Goal: Communication & Community: Participate in discussion

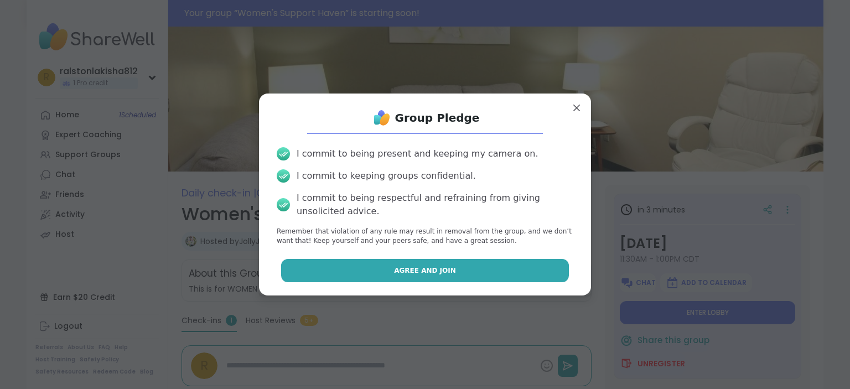
click at [415, 269] on span "Agree and Join" at bounding box center [425, 271] width 62 height 10
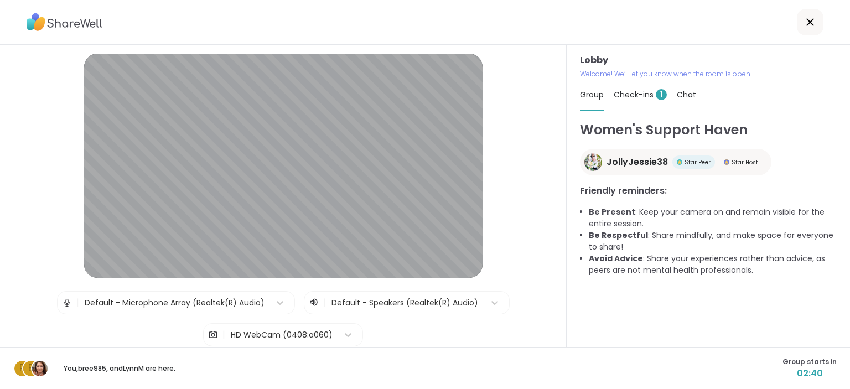
click at [632, 98] on span "Check-ins 1" at bounding box center [639, 94] width 53 height 11
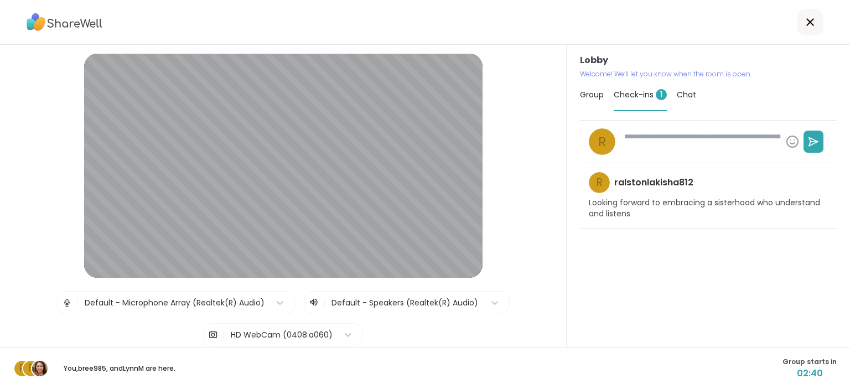
type textarea "*"
click at [588, 96] on span "Group" at bounding box center [592, 94] width 24 height 11
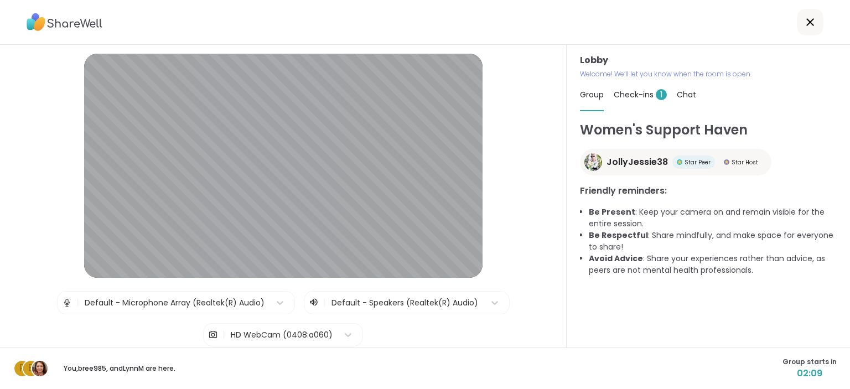
click at [680, 93] on span "Chat" at bounding box center [686, 94] width 19 height 11
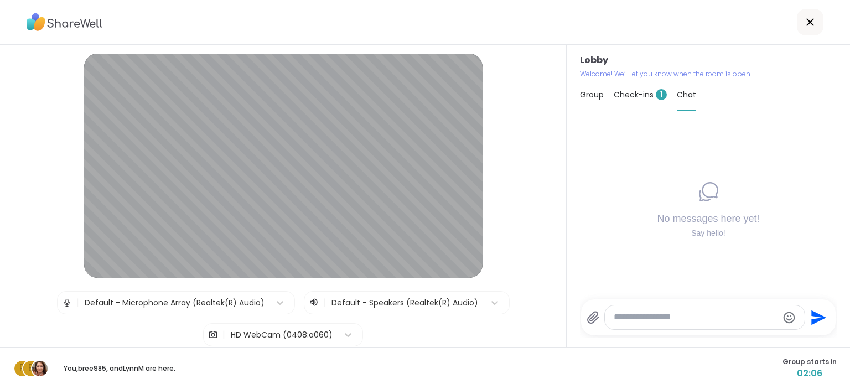
click at [582, 92] on span "Group" at bounding box center [592, 94] width 24 height 11
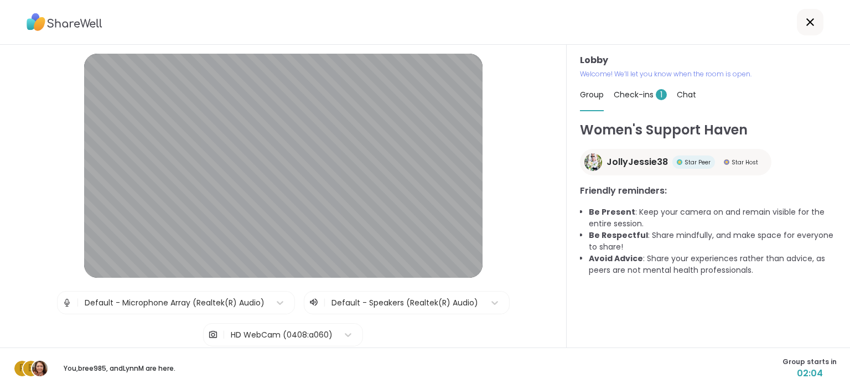
click at [680, 99] on span "Chat" at bounding box center [686, 94] width 19 height 11
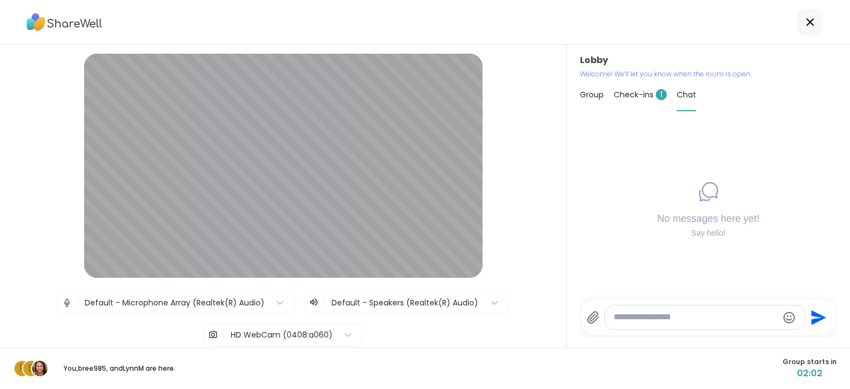
click at [635, 306] on div at bounding box center [704, 317] width 199 height 24
click at [635, 320] on textarea "Type your message" at bounding box center [695, 317] width 164 height 12
type textarea "**********"
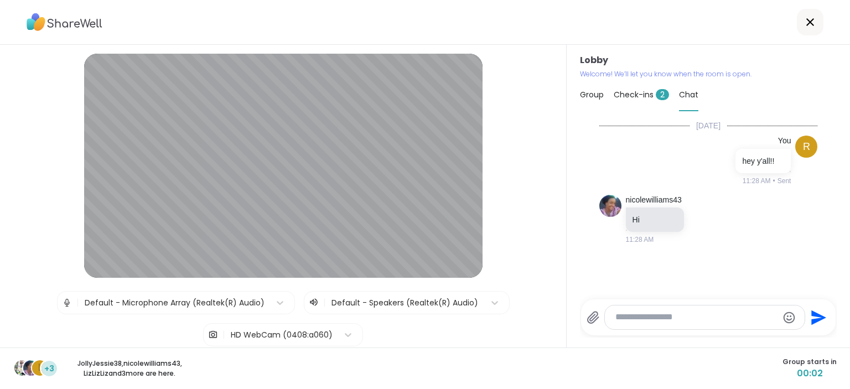
click at [628, 96] on span "Check-ins 2" at bounding box center [640, 94] width 55 height 11
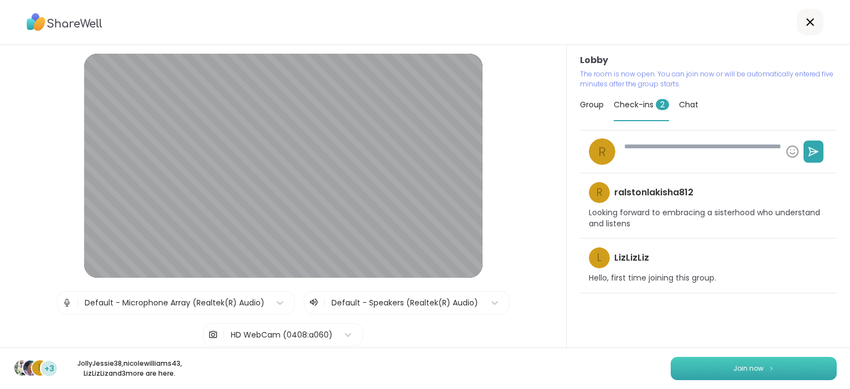
click at [695, 365] on button "Join now" at bounding box center [753, 368] width 166 height 23
type textarea "*"
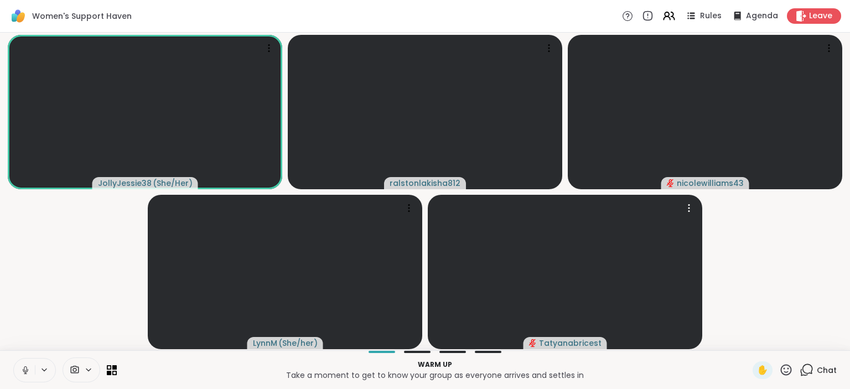
click at [27, 371] on icon at bounding box center [25, 370] width 10 height 10
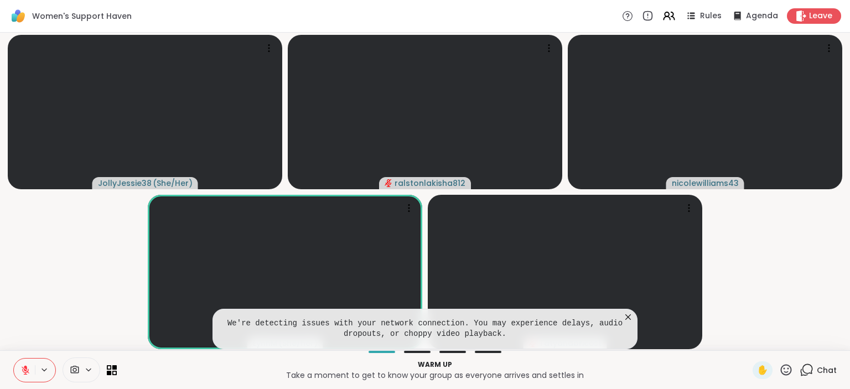
click at [633, 318] on icon at bounding box center [627, 316] width 11 height 11
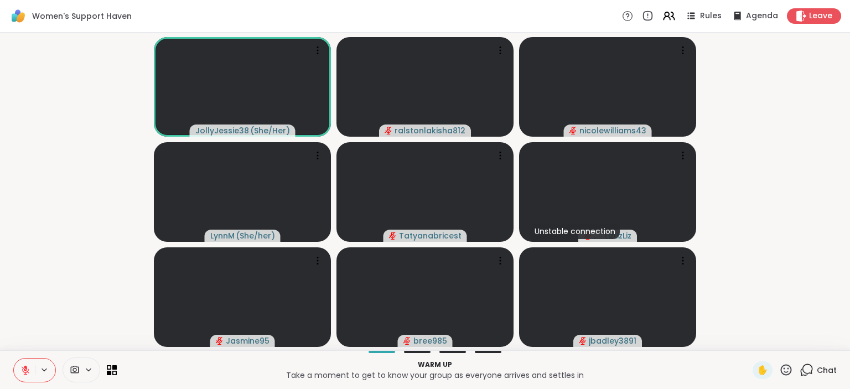
click at [816, 369] on span "Chat" at bounding box center [826, 370] width 20 height 11
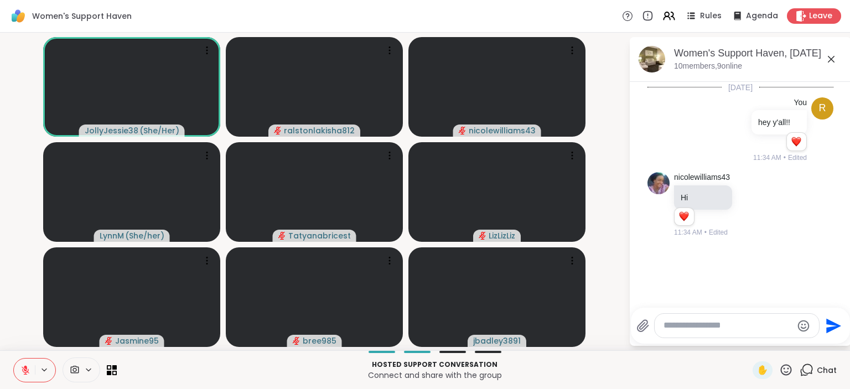
click at [23, 372] on icon at bounding box center [25, 370] width 10 height 10
click at [27, 371] on icon at bounding box center [25, 370] width 10 height 10
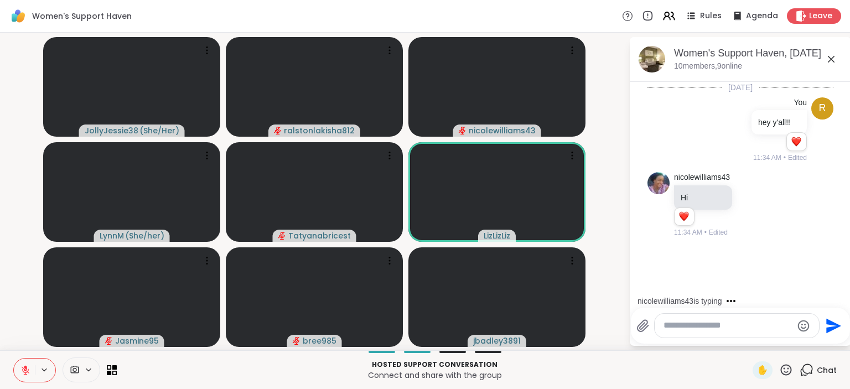
scroll to position [10, 0]
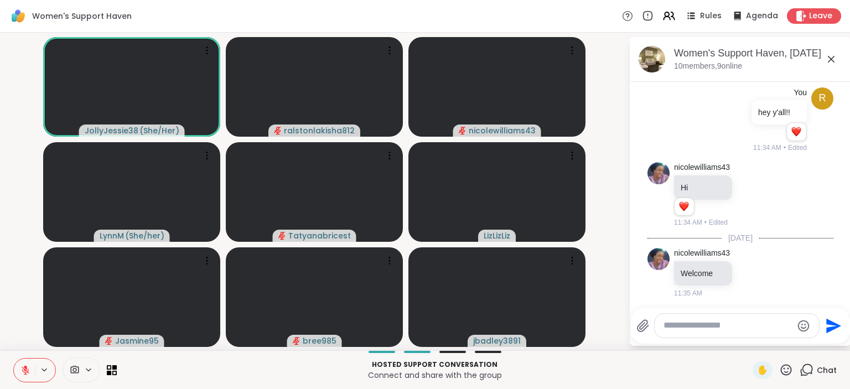
click at [688, 323] on textarea "Type your message" at bounding box center [727, 326] width 129 height 12
type textarea "**********"
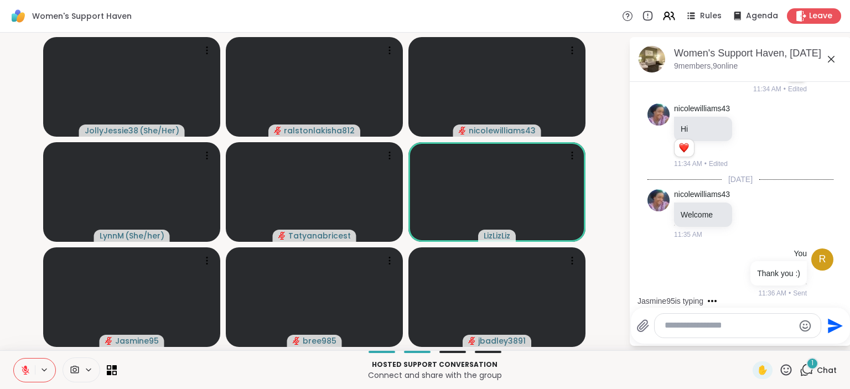
scroll to position [138, 0]
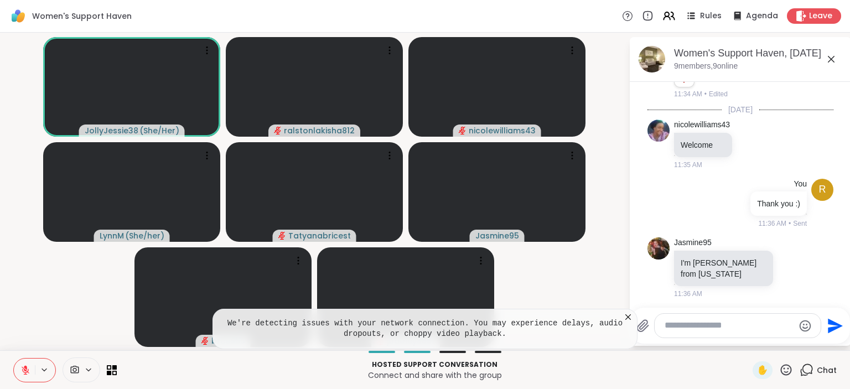
click at [631, 316] on icon at bounding box center [627, 316] width 11 height 11
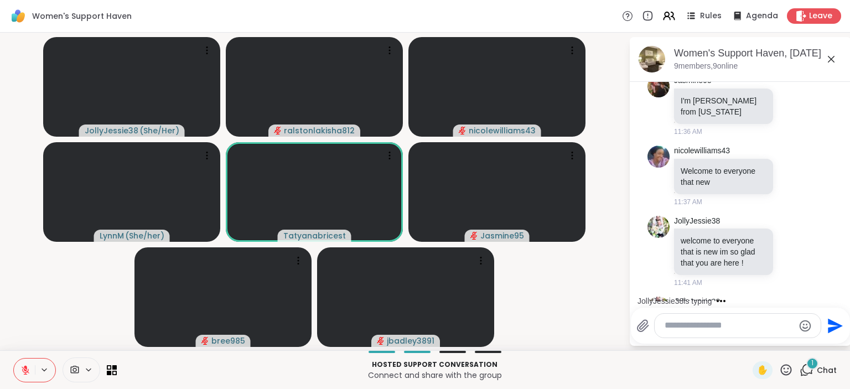
scroll to position [381, 0]
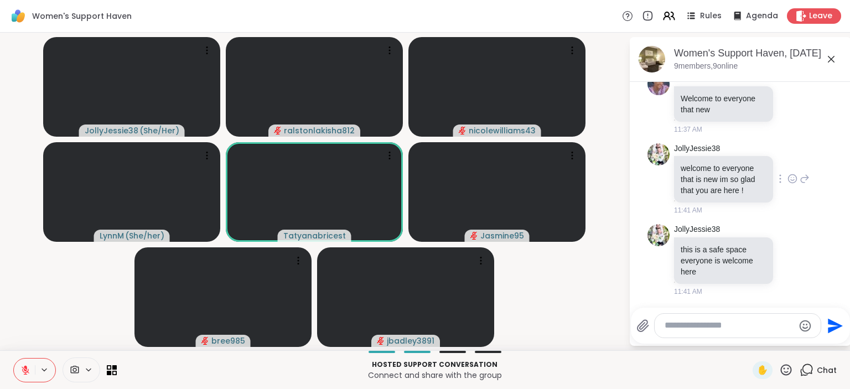
click at [787, 173] on icon at bounding box center [792, 178] width 10 height 11
click at [787, 156] on div "Select Reaction: Heart" at bounding box center [792, 161] width 10 height 10
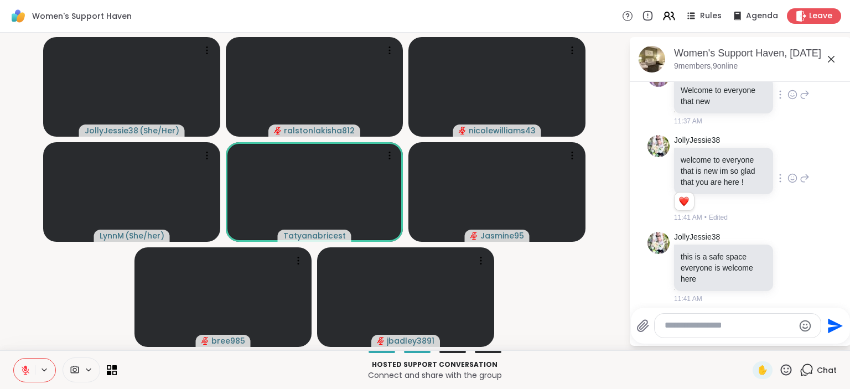
click at [787, 90] on icon at bounding box center [792, 94] width 10 height 11
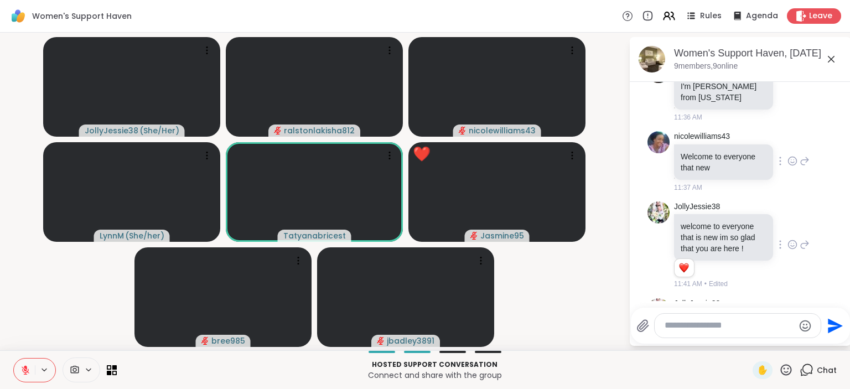
click at [787, 157] on icon at bounding box center [792, 160] width 10 height 11
click at [787, 143] on div "Select Reaction: Heart" at bounding box center [792, 143] width 10 height 10
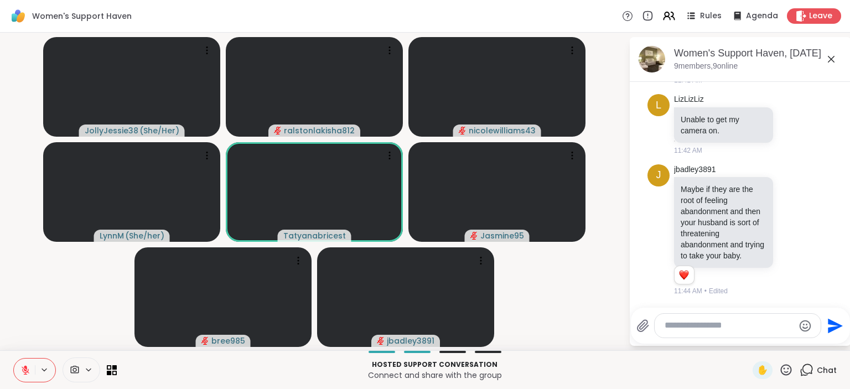
scroll to position [634, 0]
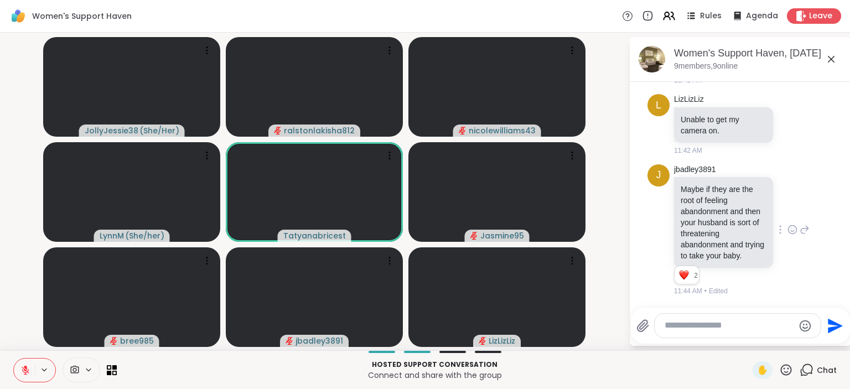
click at [787, 224] on icon at bounding box center [792, 229] width 10 height 11
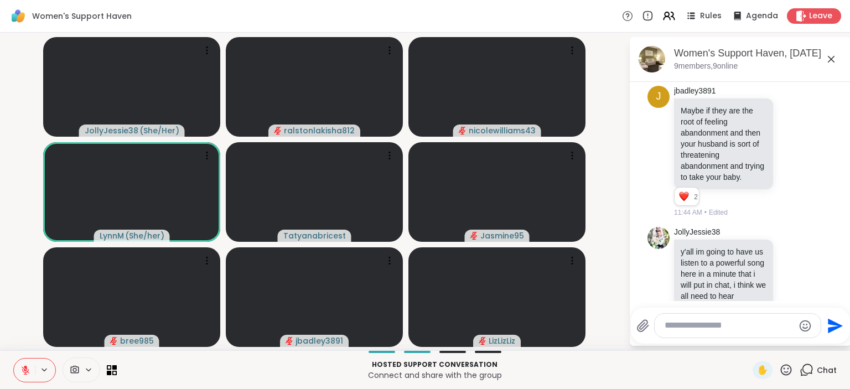
scroll to position [657, 0]
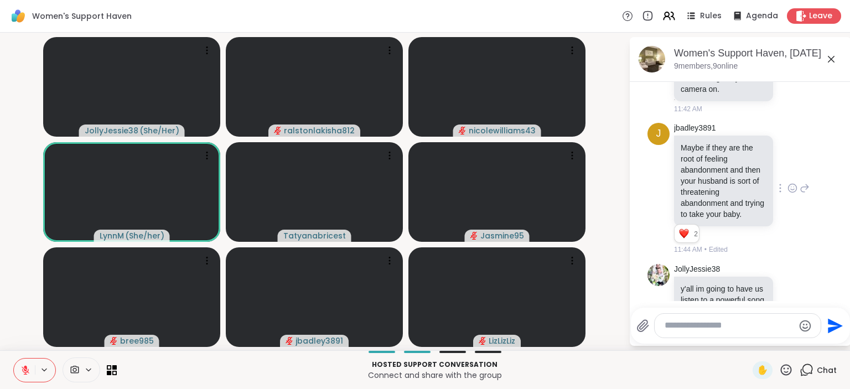
click at [787, 194] on icon at bounding box center [792, 188] width 10 height 11
click at [787, 175] on div "Select Reaction: Heart" at bounding box center [792, 170] width 10 height 10
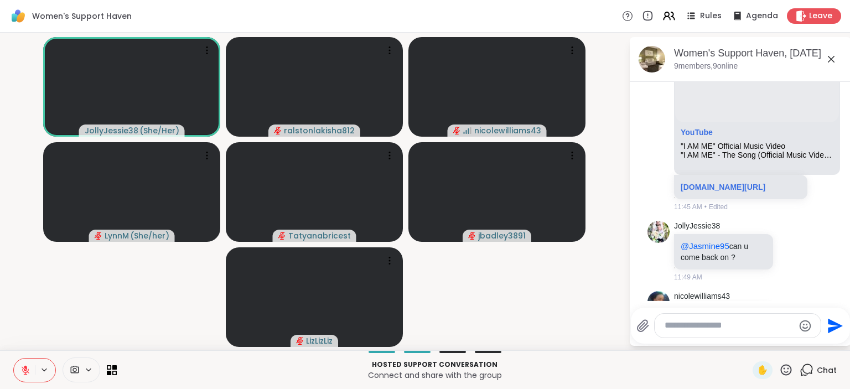
scroll to position [1122, 0]
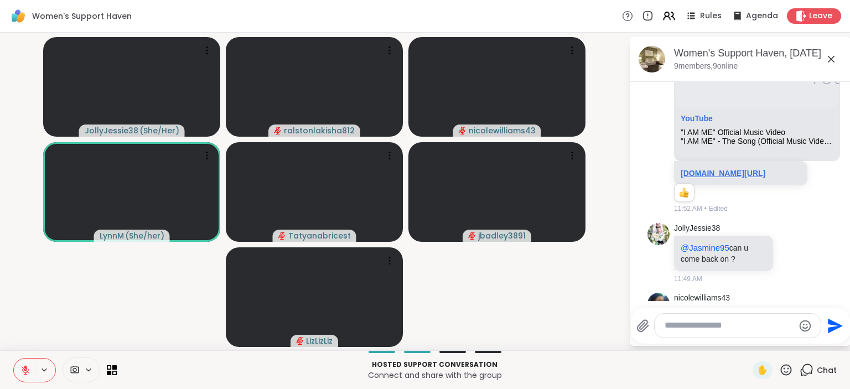
click at [750, 178] on link "[DOMAIN_NAME][URL]" at bounding box center [722, 173] width 85 height 9
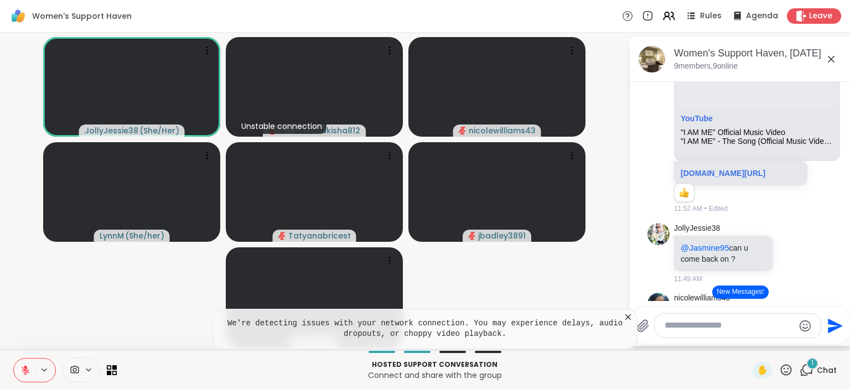
click at [629, 316] on icon at bounding box center [627, 316] width 11 height 11
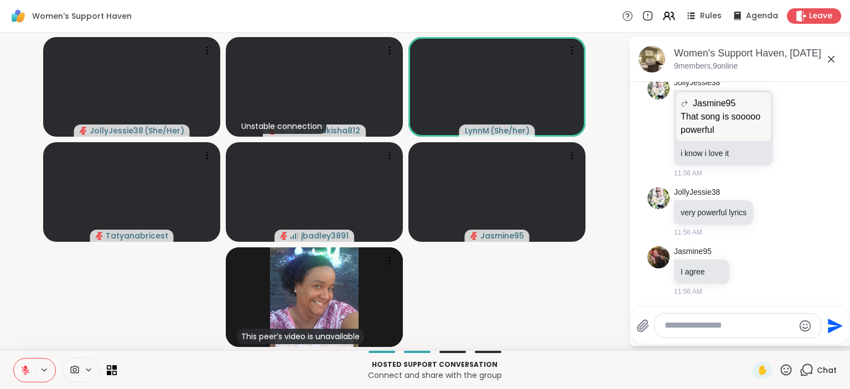
scroll to position [2464, 0]
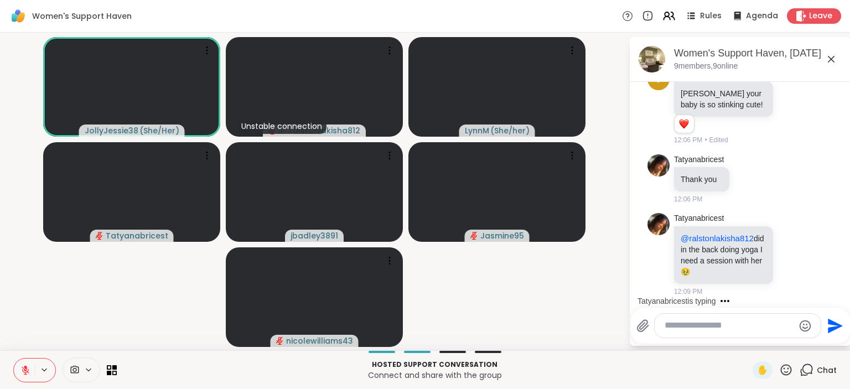
scroll to position [3470, 0]
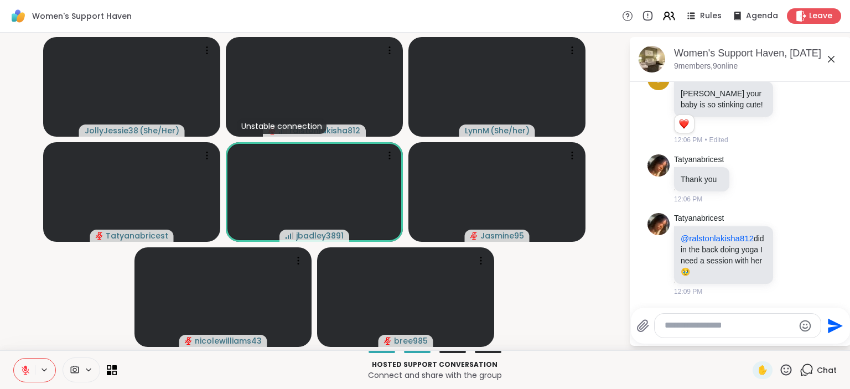
click at [770, 321] on textarea "Type your message" at bounding box center [728, 326] width 129 height 12
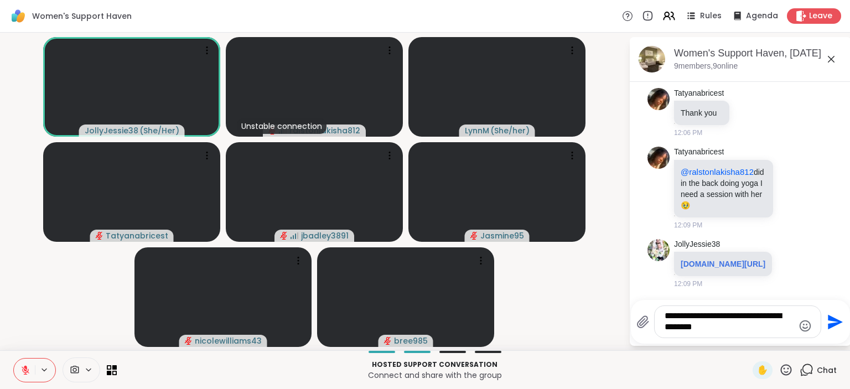
scroll to position [3570, 0]
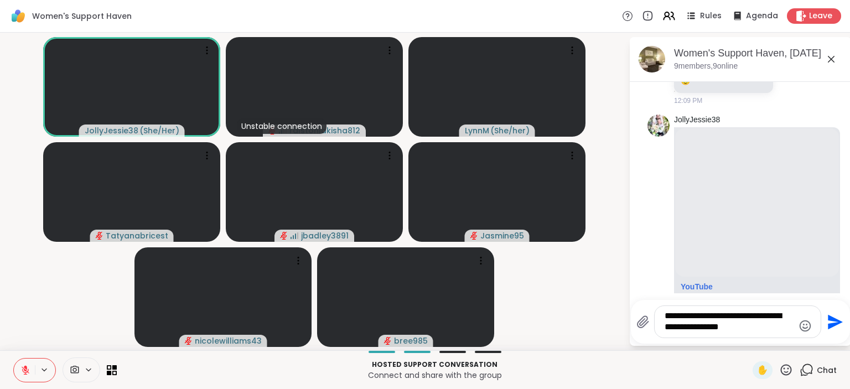
type textarea "**********"
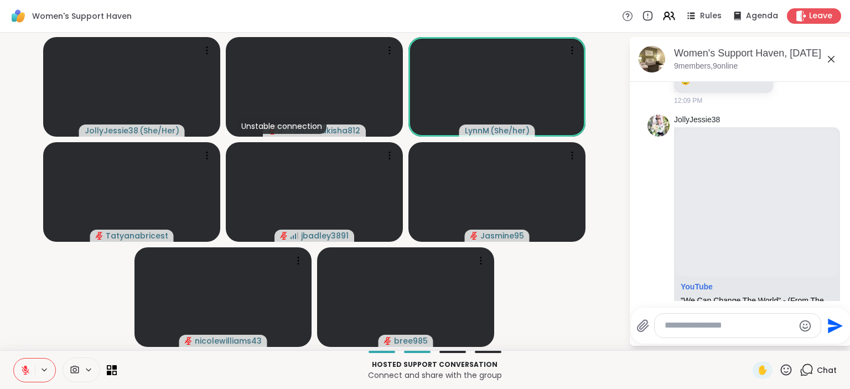
scroll to position [3823, 0]
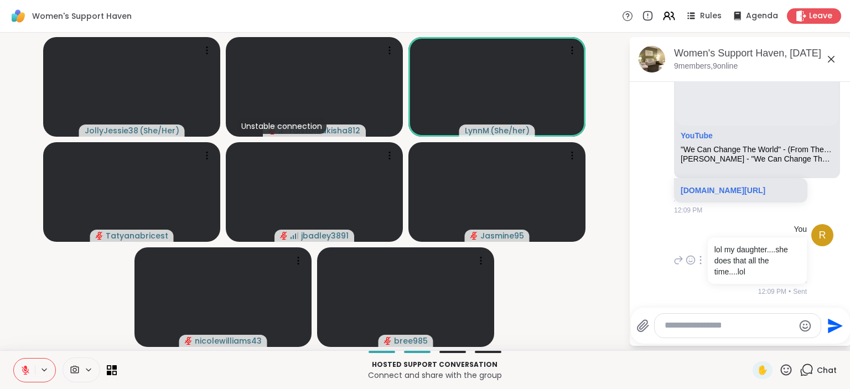
click at [699, 258] on div at bounding box center [700, 259] width 10 height 13
click at [712, 277] on icon at bounding box center [713, 275] width 11 height 11
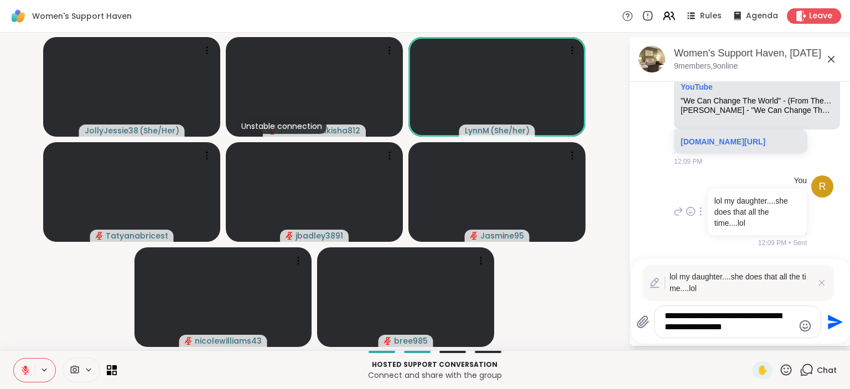
click at [665, 316] on textarea "**********" at bounding box center [728, 321] width 129 height 23
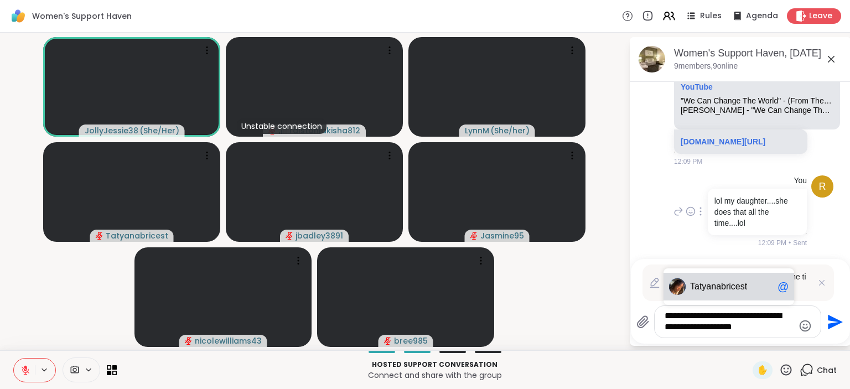
click at [712, 283] on span "tyanabricest" at bounding box center [723, 286] width 48 height 11
type textarea "**********"
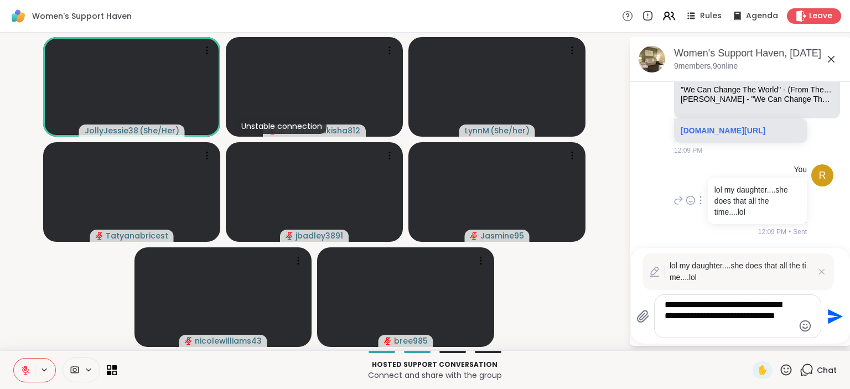
click at [829, 315] on icon "Send" at bounding box center [835, 316] width 15 height 15
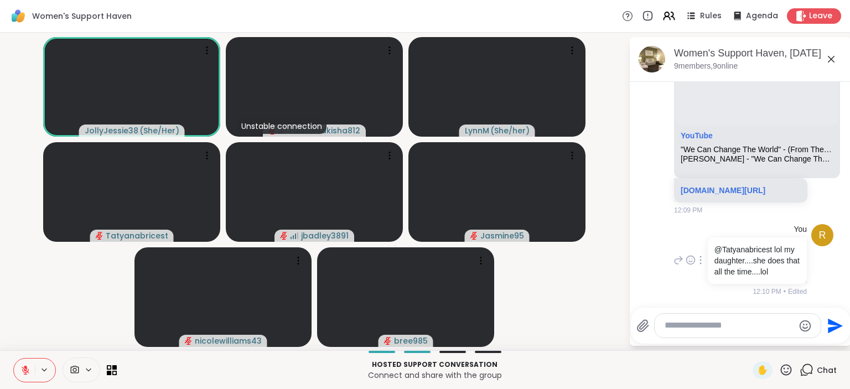
click at [763, 252] on p "@Tatyanabricest lol my daughter....she does that all the time....lol" at bounding box center [757, 260] width 86 height 33
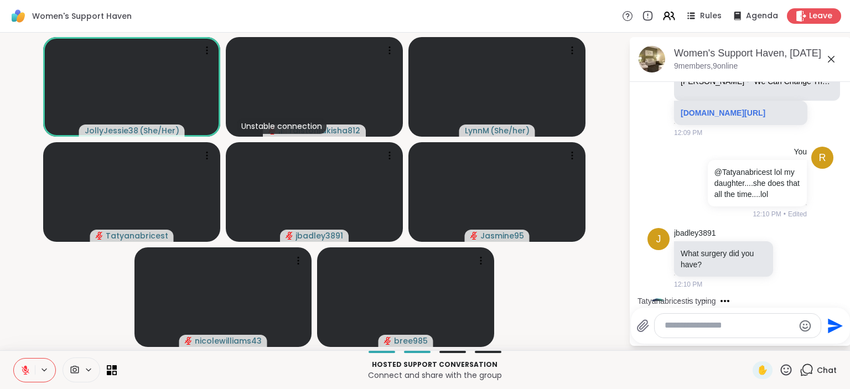
scroll to position [3974, 0]
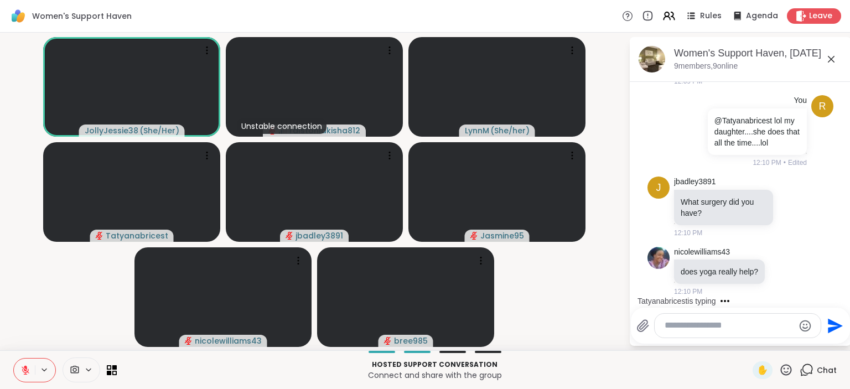
click at [756, 324] on textarea "Type your message" at bounding box center [728, 326] width 129 height 12
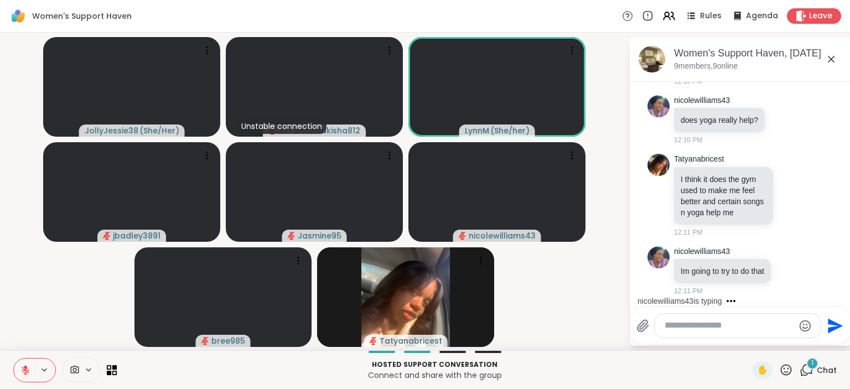
scroll to position [4147, 0]
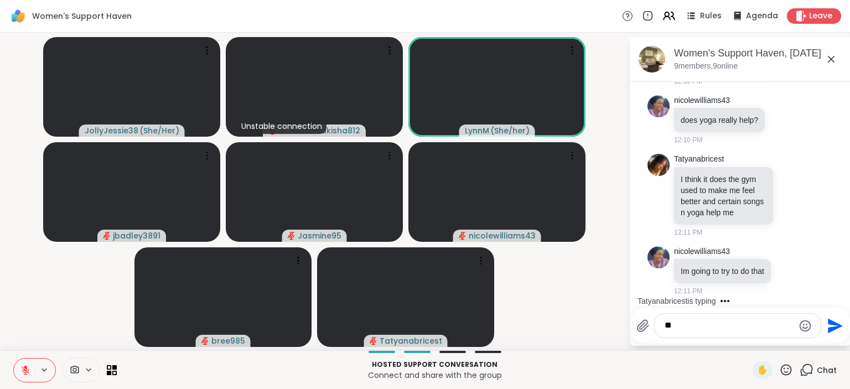
type textarea "*"
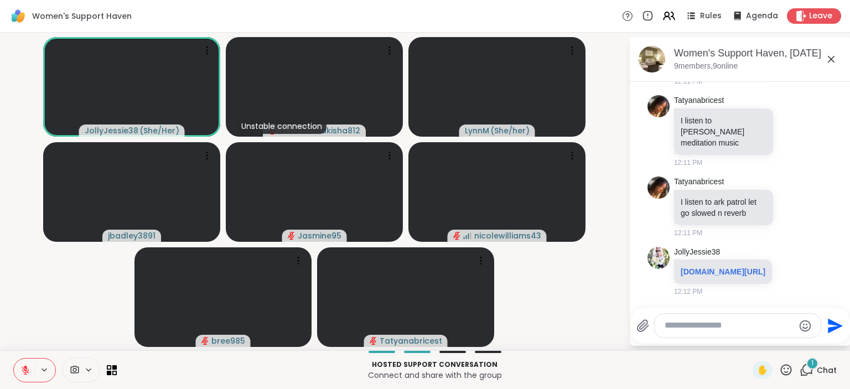
scroll to position [4389, 0]
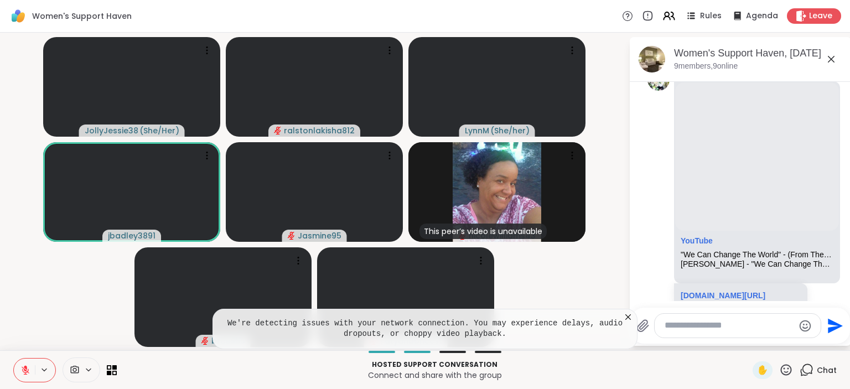
click at [631, 319] on icon at bounding box center [627, 316] width 11 height 11
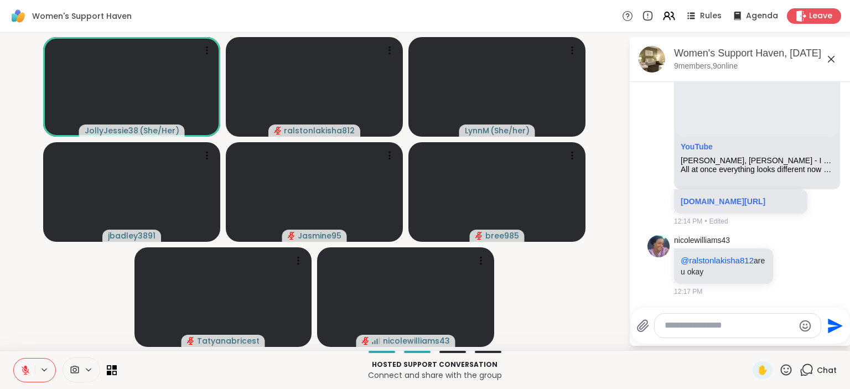
scroll to position [4910, 0]
click at [684, 328] on textarea "Type your message" at bounding box center [728, 326] width 129 height 12
click at [781, 299] on div "@" at bounding box center [782, 295] width 11 height 13
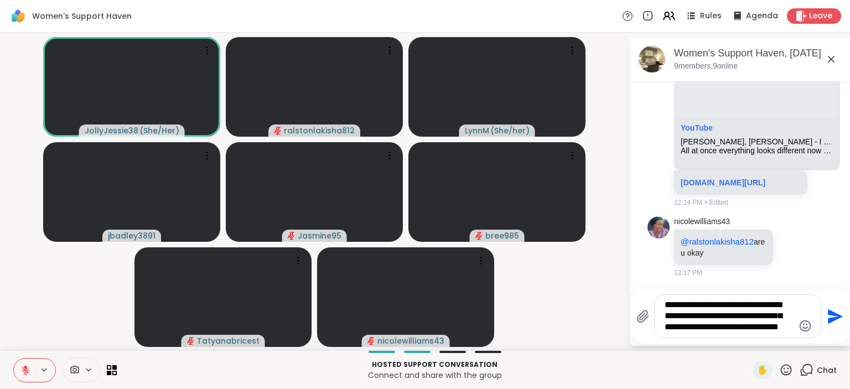
type textarea "**********"
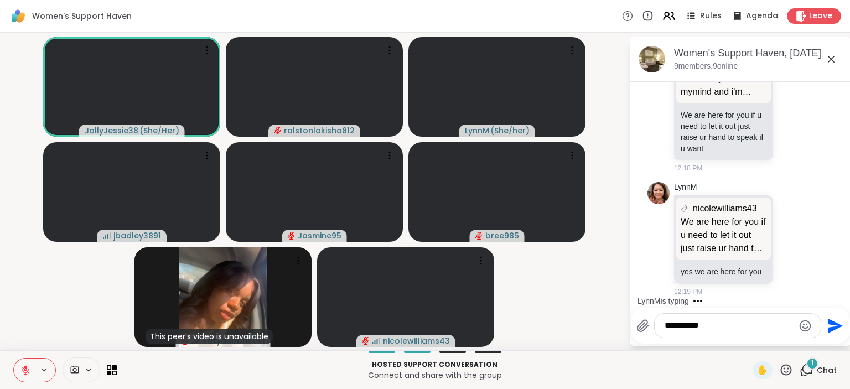
scroll to position [5330, 0]
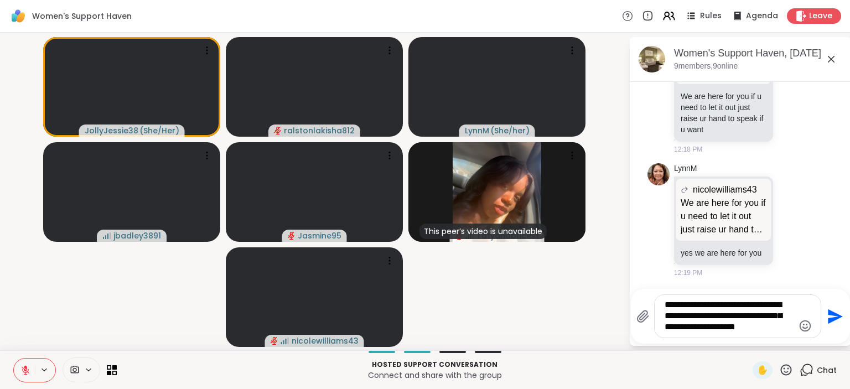
type textarea "**********"
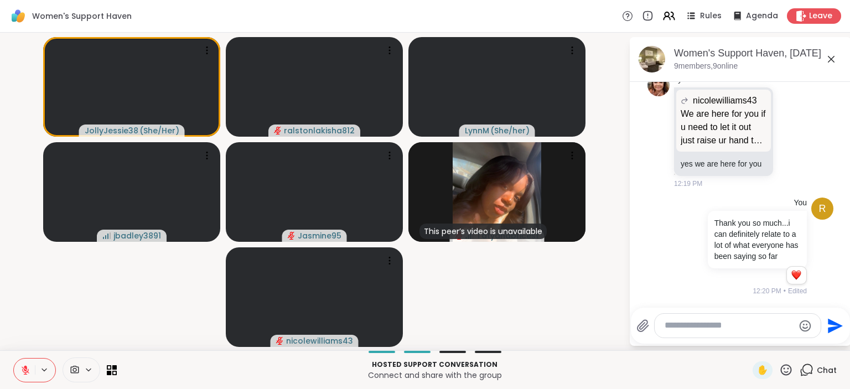
scroll to position [5449, 0]
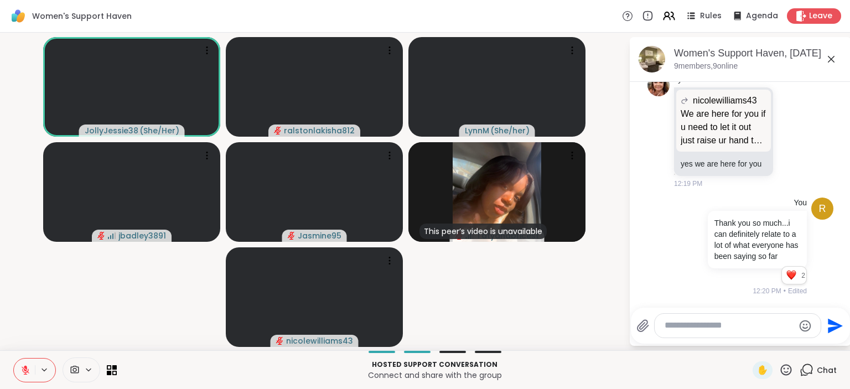
click at [28, 369] on icon at bounding box center [26, 370] width 8 height 8
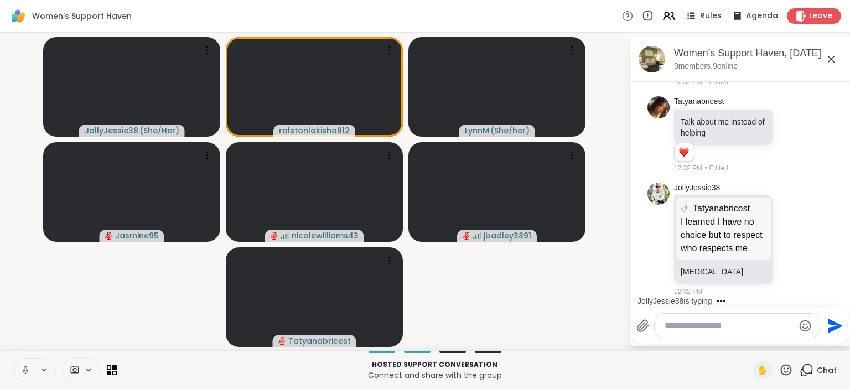
scroll to position [8201, 0]
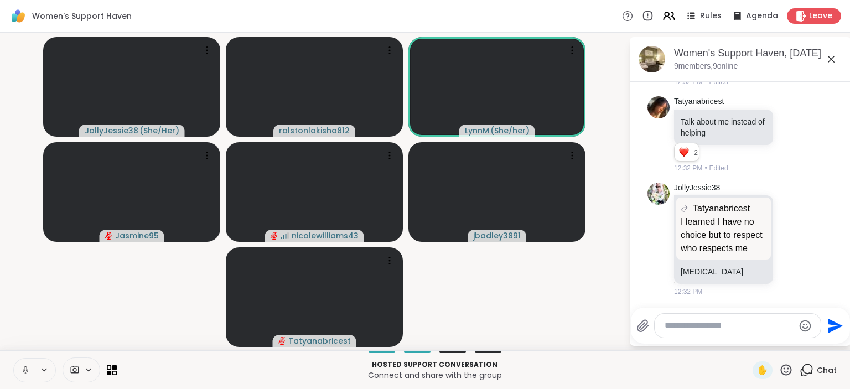
click at [27, 370] on icon at bounding box center [26, 369] width 6 height 3
click at [26, 370] on icon at bounding box center [25, 370] width 10 height 10
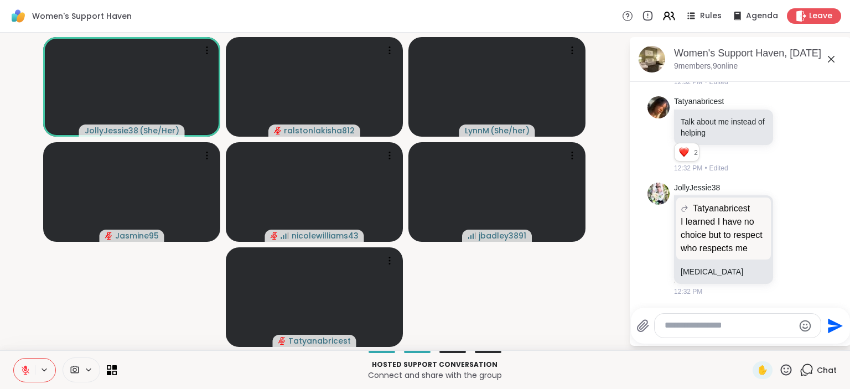
click at [29, 362] on button at bounding box center [24, 369] width 21 height 23
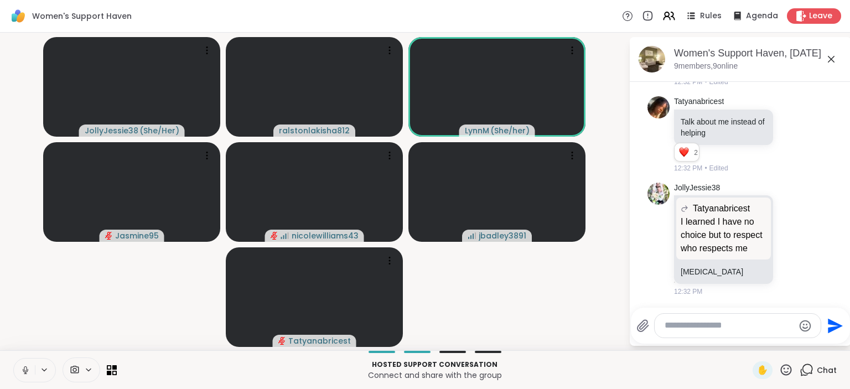
click at [22, 371] on icon at bounding box center [25, 370] width 10 height 10
click at [22, 371] on icon at bounding box center [26, 370] width 8 height 8
click at [22, 371] on icon at bounding box center [25, 370] width 10 height 10
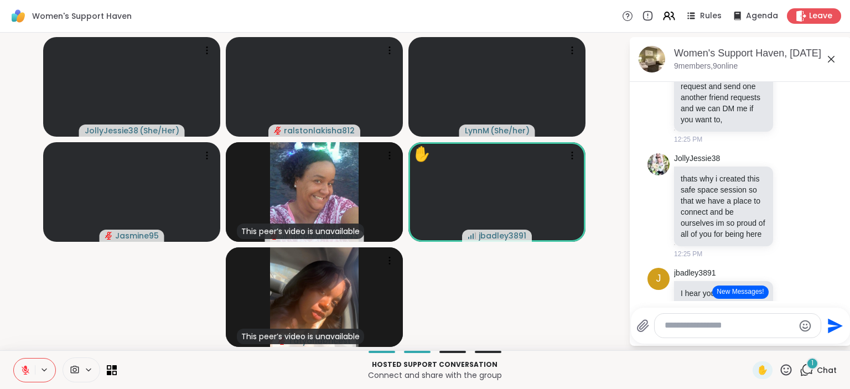
scroll to position [6444, 0]
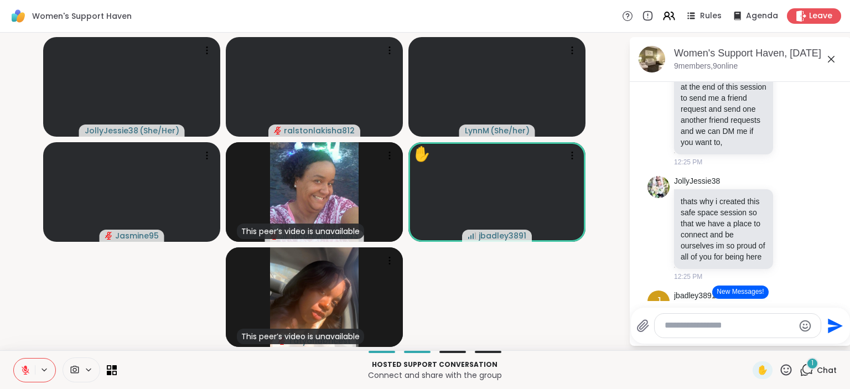
click at [735, 293] on button "New Messages!" at bounding box center [740, 291] width 56 height 13
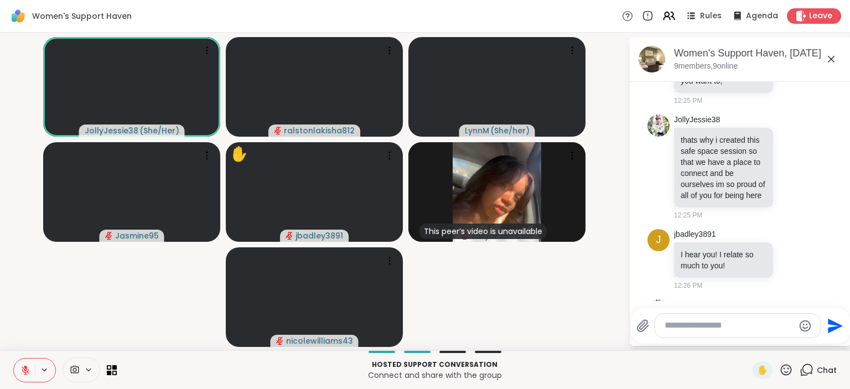
scroll to position [6516, 0]
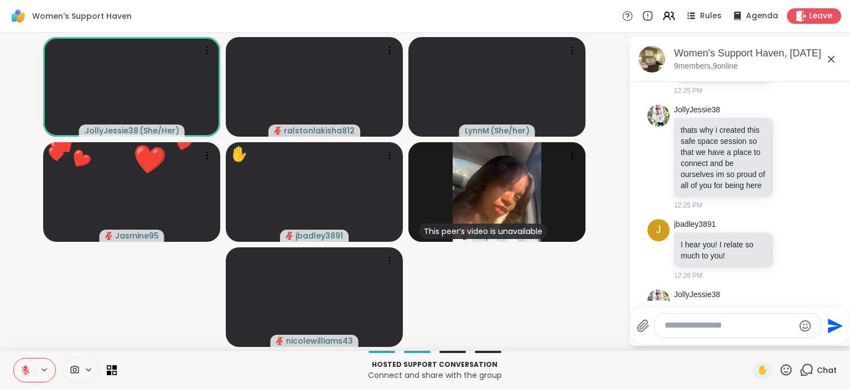
click at [787, 37] on icon at bounding box center [792, 31] width 10 height 11
click at [787, 19] on div "Select Reaction: Heart" at bounding box center [792, 14] width 10 height 10
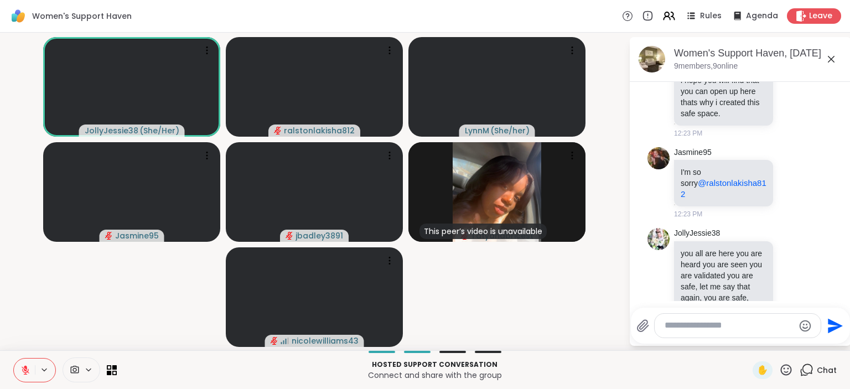
scroll to position [5682, 0]
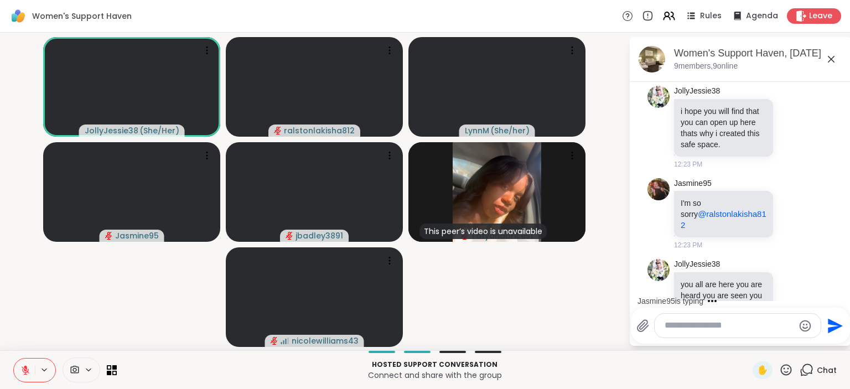
click at [838, 298] on div "Jasmine95 is typing" at bounding box center [742, 301] width 217 height 18
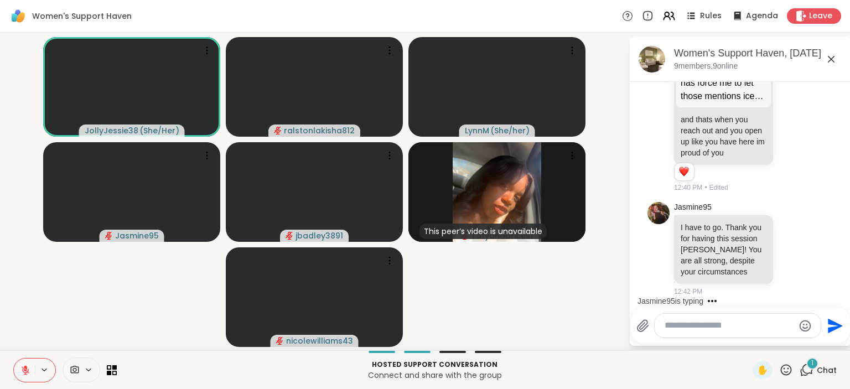
scroll to position [8937, 0]
click at [787, 249] on icon at bounding box center [792, 248] width 10 height 11
click at [787, 230] on div "Select Reaction: Heart" at bounding box center [792, 231] width 10 height 10
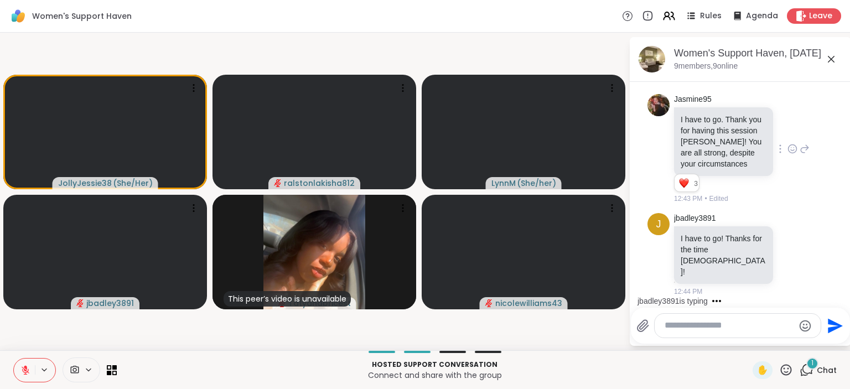
scroll to position [9023, 0]
click at [787, 260] on icon at bounding box center [792, 254] width 10 height 11
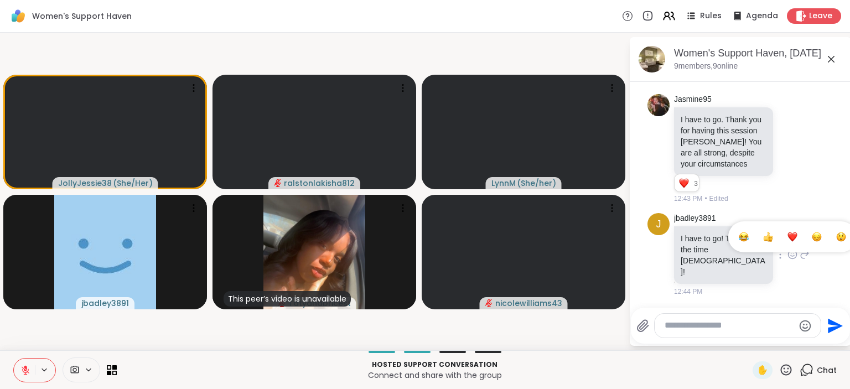
click at [787, 242] on div "Select Reaction: Heart" at bounding box center [792, 237] width 10 height 10
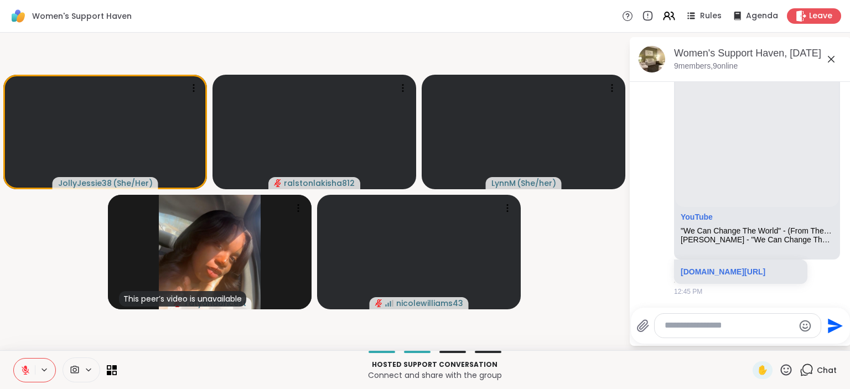
scroll to position [9311, 0]
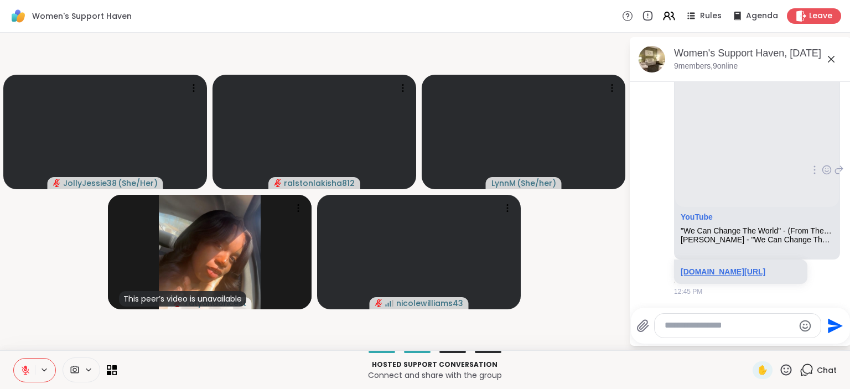
click at [711, 267] on link "[DOMAIN_NAME][URL]" at bounding box center [722, 271] width 85 height 9
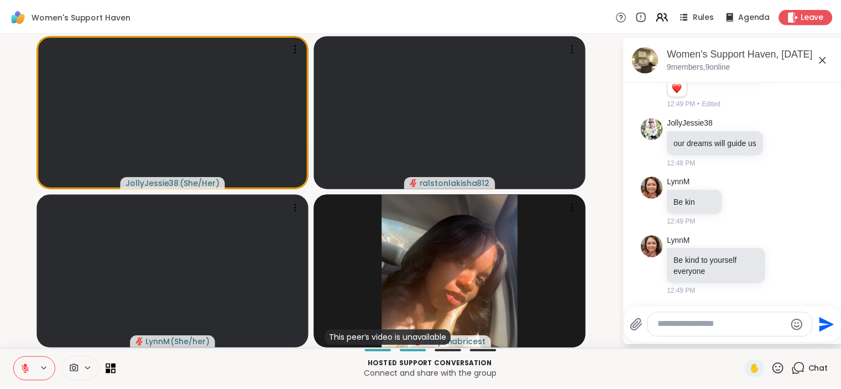
scroll to position [9639, 0]
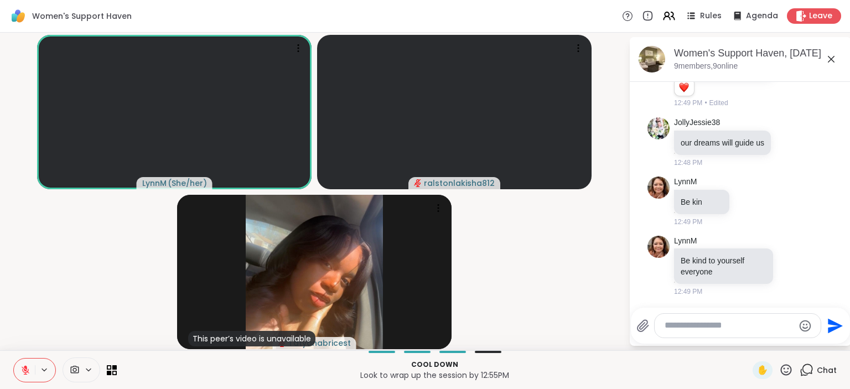
click at [25, 371] on icon at bounding box center [26, 370] width 8 height 8
click at [810, 13] on span "Leave" at bounding box center [821, 17] width 24 height 12
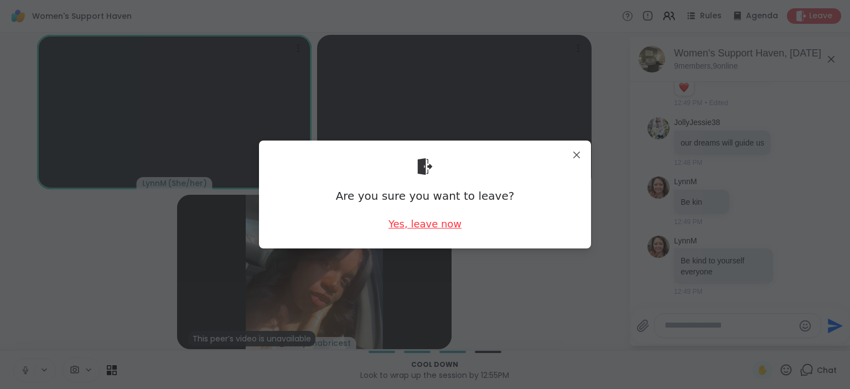
click at [431, 221] on div "Yes, leave now" at bounding box center [424, 224] width 73 height 14
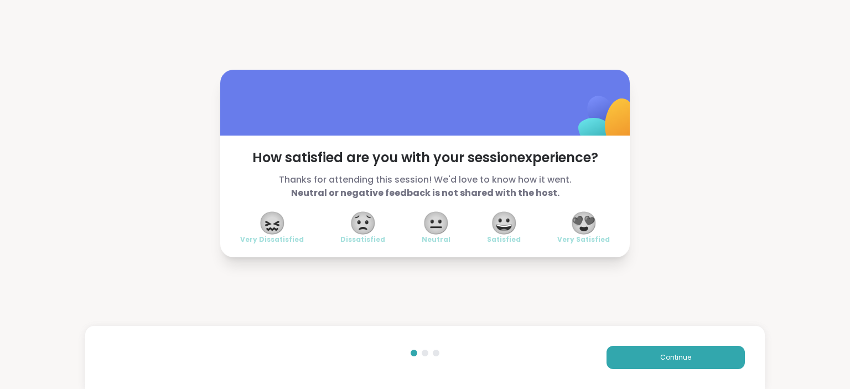
click at [580, 221] on span "😍" at bounding box center [584, 223] width 28 height 20
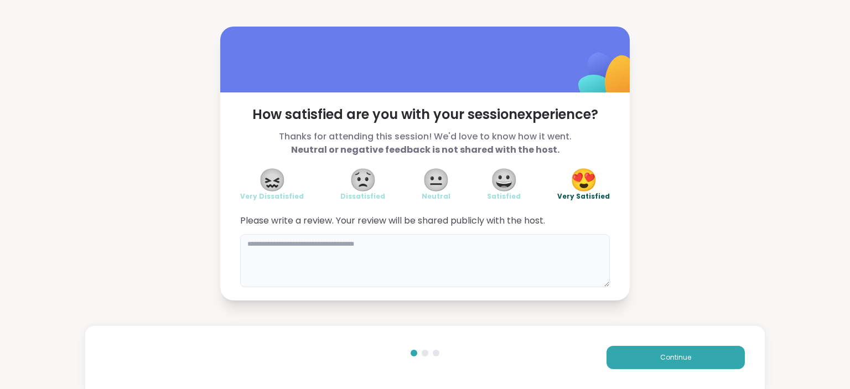
click at [459, 245] on textarea at bounding box center [425, 260] width 370 height 53
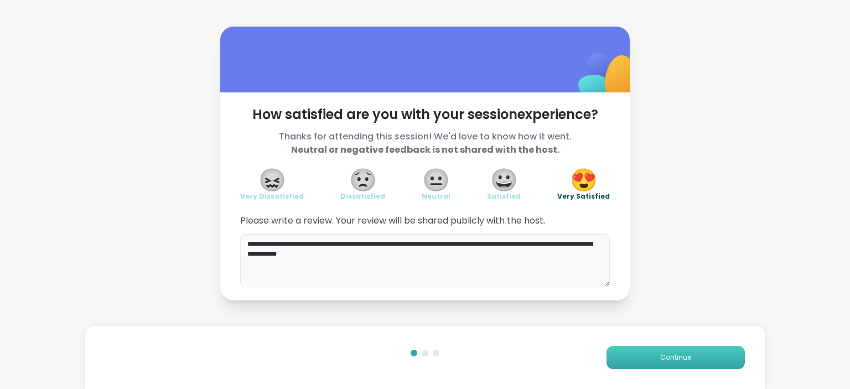
type textarea "**********"
click at [660, 357] on span "Continue" at bounding box center [675, 357] width 31 height 10
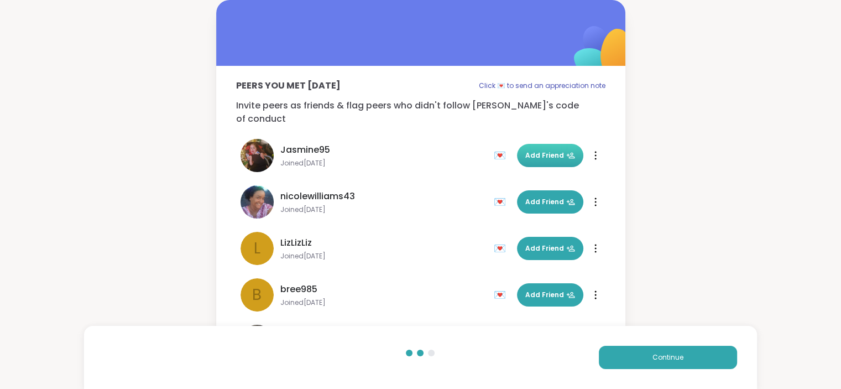
click at [526, 150] on span "Add Friend" at bounding box center [551, 155] width 50 height 10
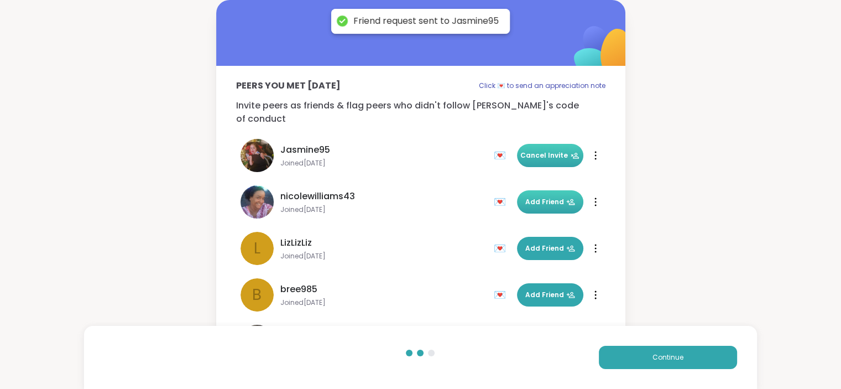
click at [526, 197] on span "Add Friend" at bounding box center [551, 202] width 50 height 10
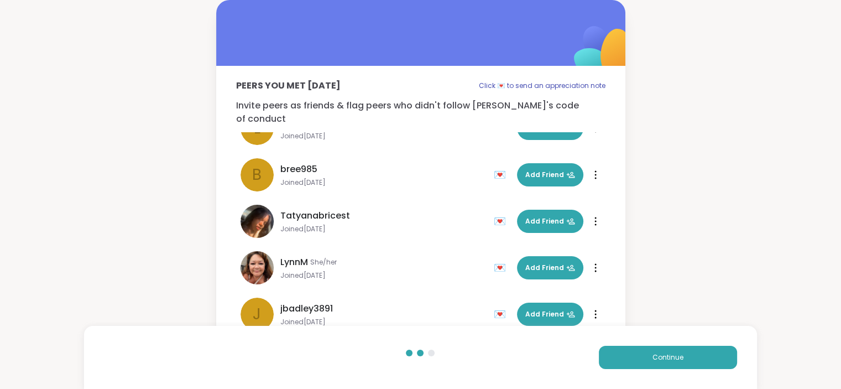
scroll to position [139, 0]
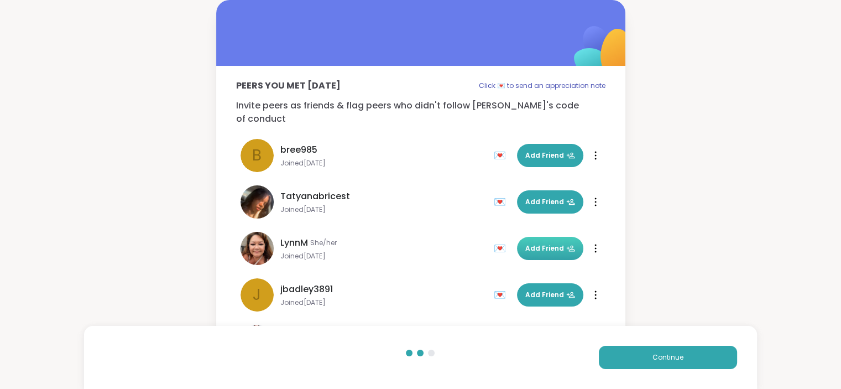
drag, startPoint x: 530, startPoint y: 188, endPoint x: 524, endPoint y: 236, distance: 49.0
click at [524, 236] on ul "Jasmine95 Joined [DATE] 💌 Add Friend 💌 Cancel Invite nicolewilliams43 Joined [D…" at bounding box center [421, 231] width 370 height 199
click at [526, 243] on span "Add Friend" at bounding box center [551, 248] width 50 height 10
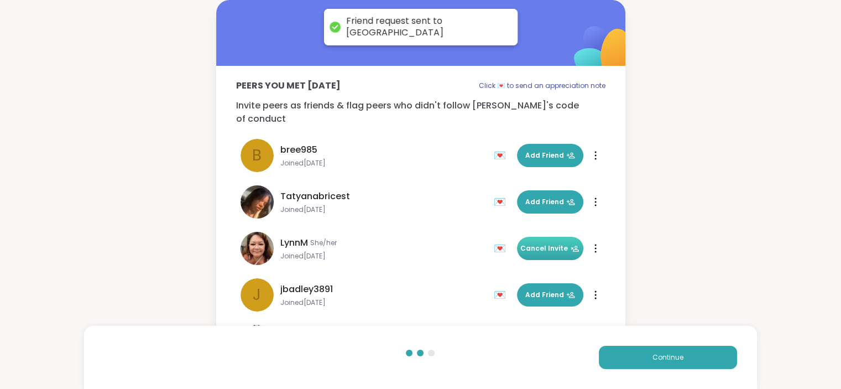
drag, startPoint x: 521, startPoint y: 282, endPoint x: 602, endPoint y: 269, distance: 81.7
click at [602, 269] on ul "Jasmine95 Joined [DATE] 💌 Add Friend 💌 Cancel Invite nicolewilliams43 Joined [D…" at bounding box center [421, 231] width 370 height 199
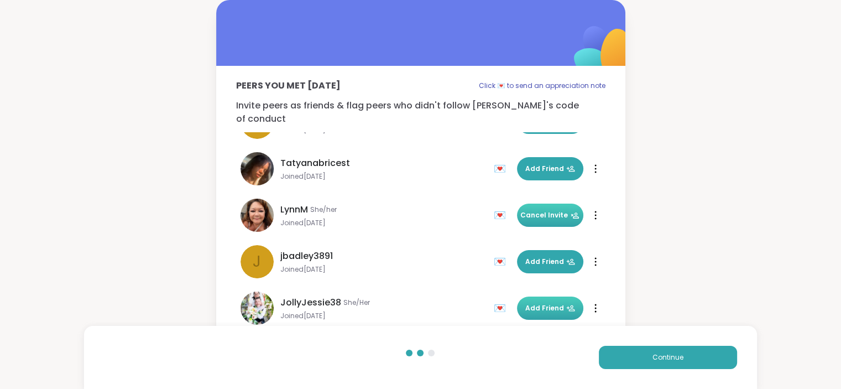
click at [541, 303] on span "Add Friend" at bounding box center [551, 308] width 50 height 10
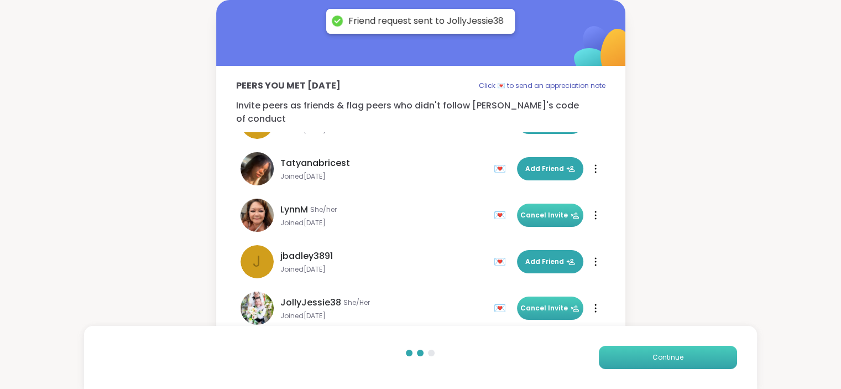
click at [637, 351] on button "Continue" at bounding box center [668, 357] width 138 height 23
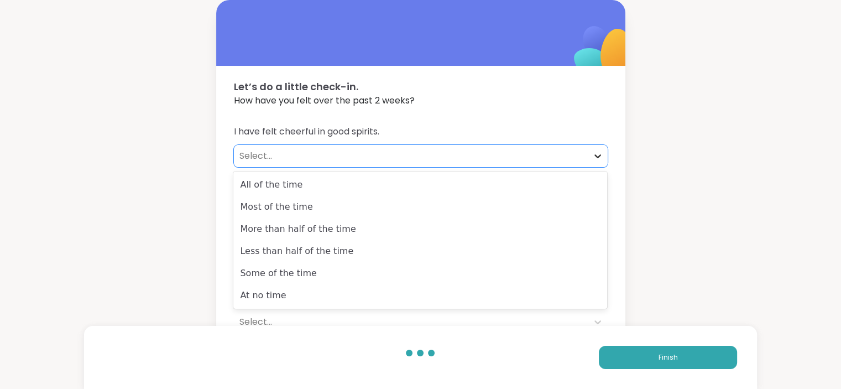
click at [595, 153] on icon at bounding box center [597, 155] width 11 height 11
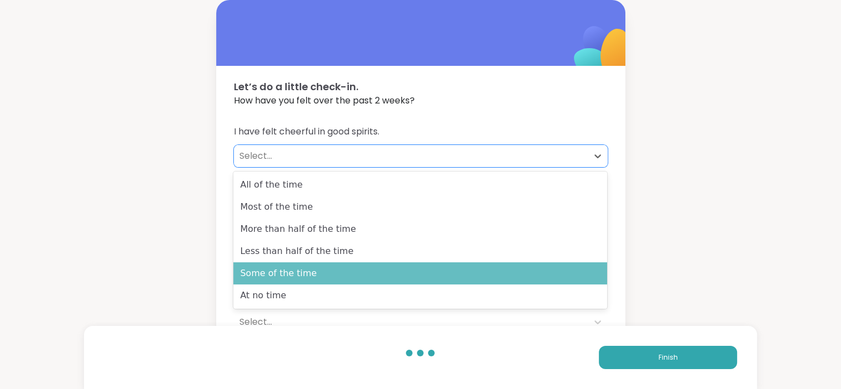
click at [514, 267] on div "Some of the time" at bounding box center [420, 273] width 374 height 22
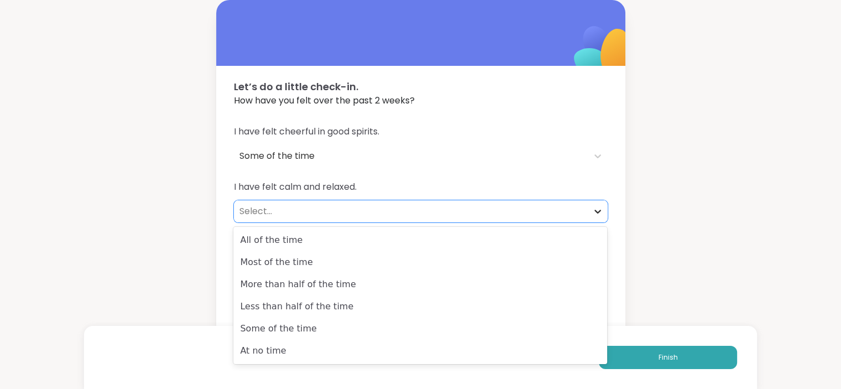
click at [597, 219] on div at bounding box center [598, 211] width 20 height 20
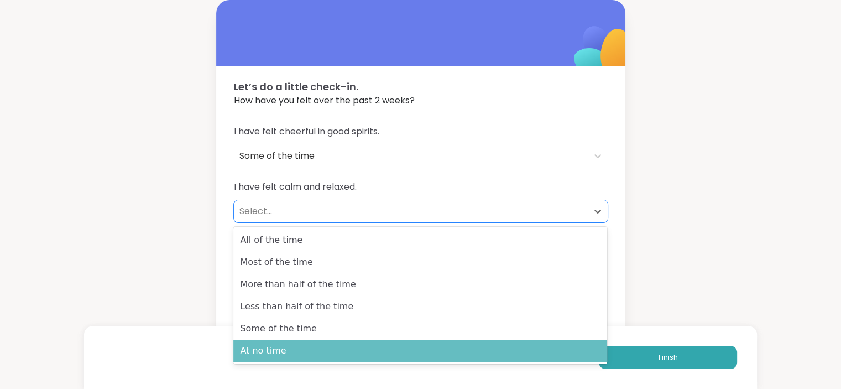
click at [532, 355] on div "At no time" at bounding box center [420, 351] width 374 height 22
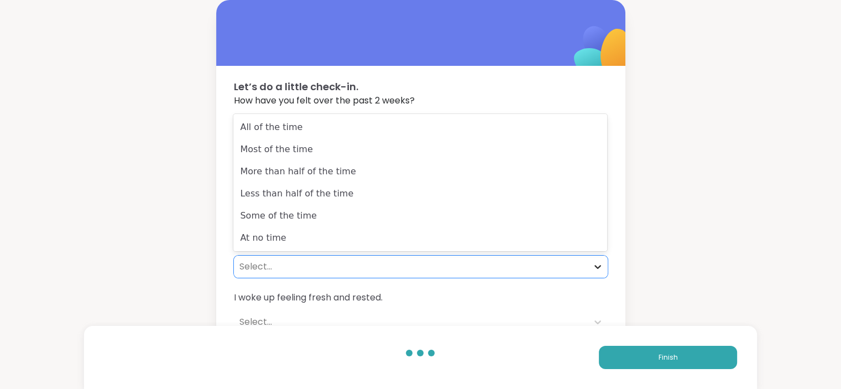
click at [596, 263] on icon at bounding box center [597, 266] width 11 height 11
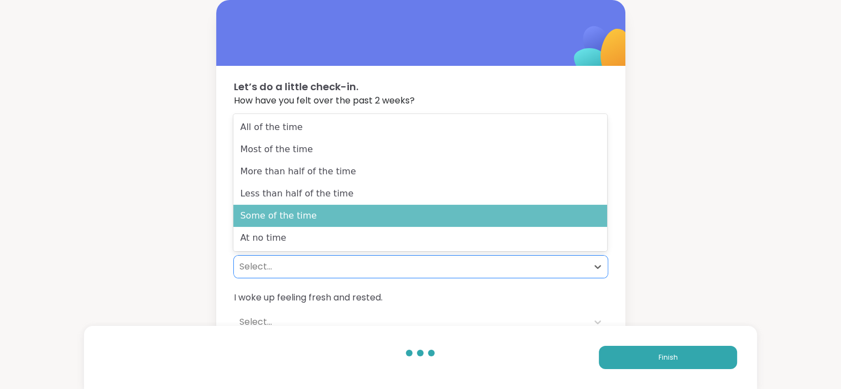
click at [513, 216] on div "Some of the time" at bounding box center [420, 216] width 374 height 22
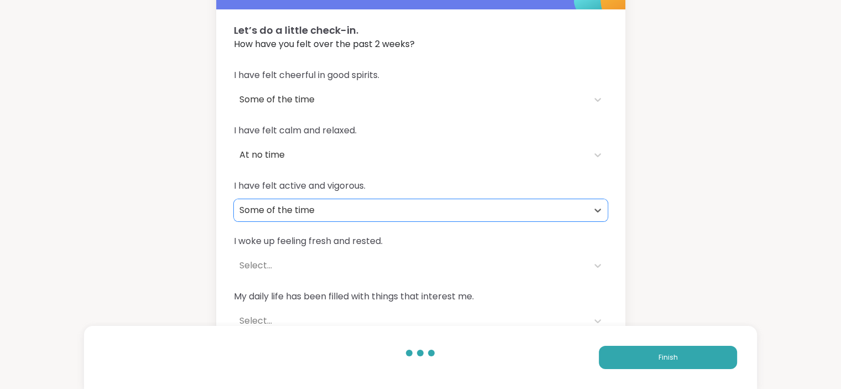
scroll to position [75, 0]
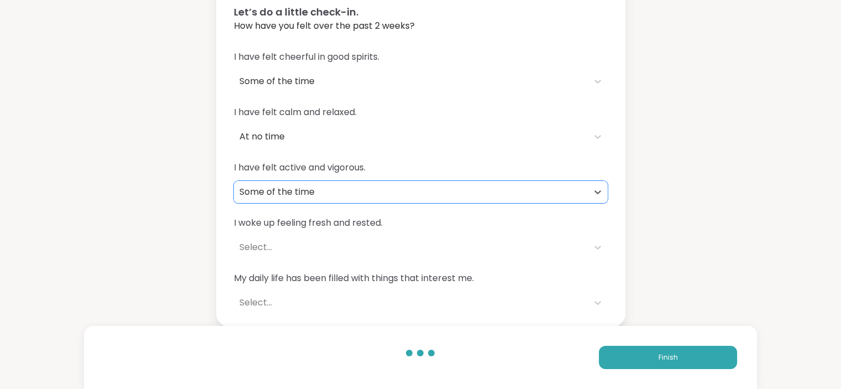
click at [841, 331] on div "Let’s do a little check-in. How have you felt over the past 2 weeks? I have fel…" at bounding box center [420, 157] width 841 height 464
click at [595, 247] on icon at bounding box center [598, 248] width 7 height 4
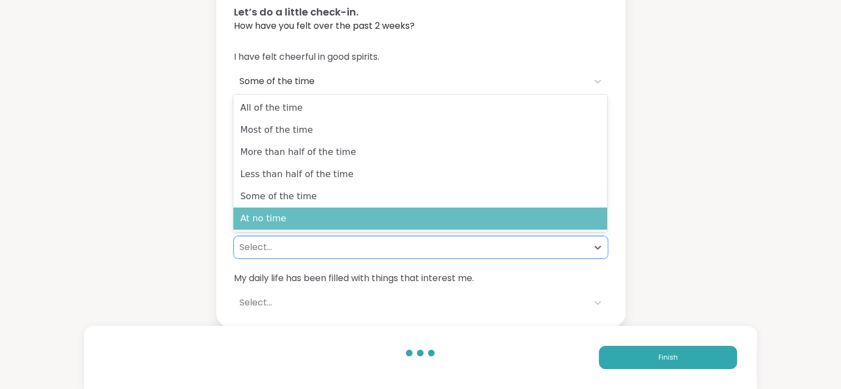
click at [548, 225] on div "At no time" at bounding box center [420, 218] width 374 height 22
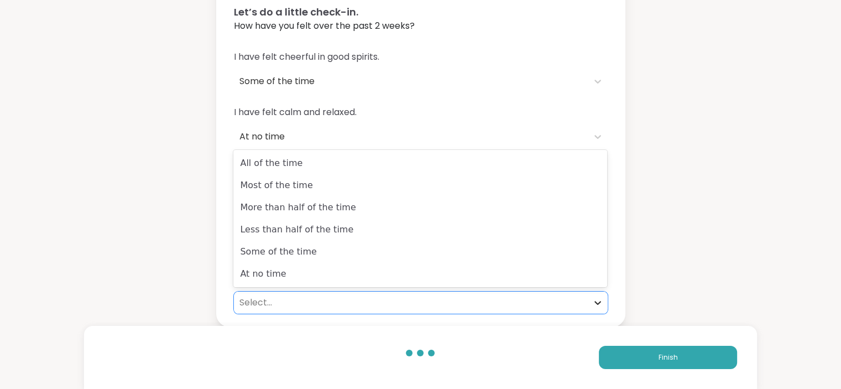
click at [596, 300] on icon at bounding box center [597, 302] width 11 height 11
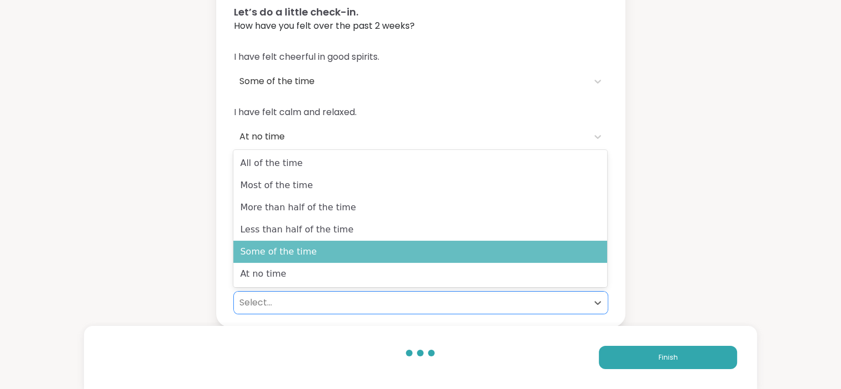
click at [579, 254] on div "Some of the time" at bounding box center [420, 252] width 374 height 22
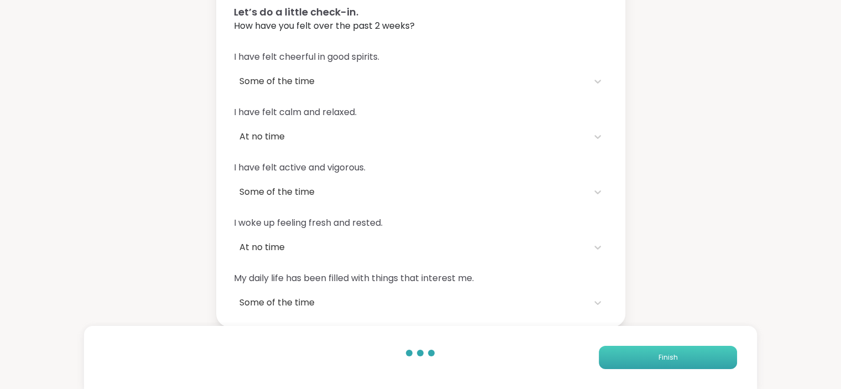
click at [643, 353] on button "Finish" at bounding box center [668, 357] width 138 height 23
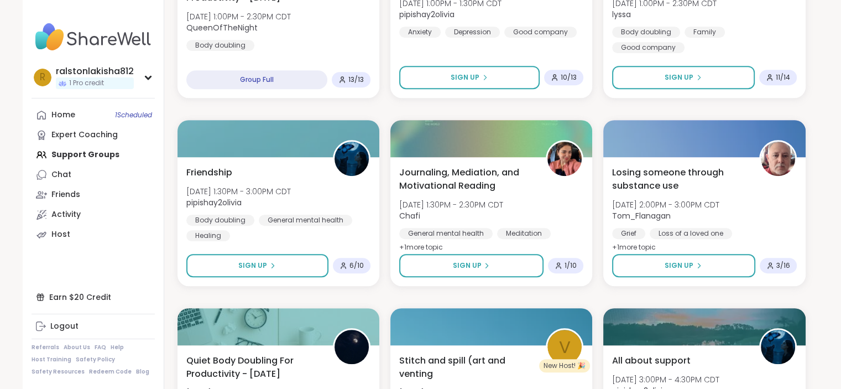
scroll to position [647, 0]
